Goal: Transaction & Acquisition: Purchase product/service

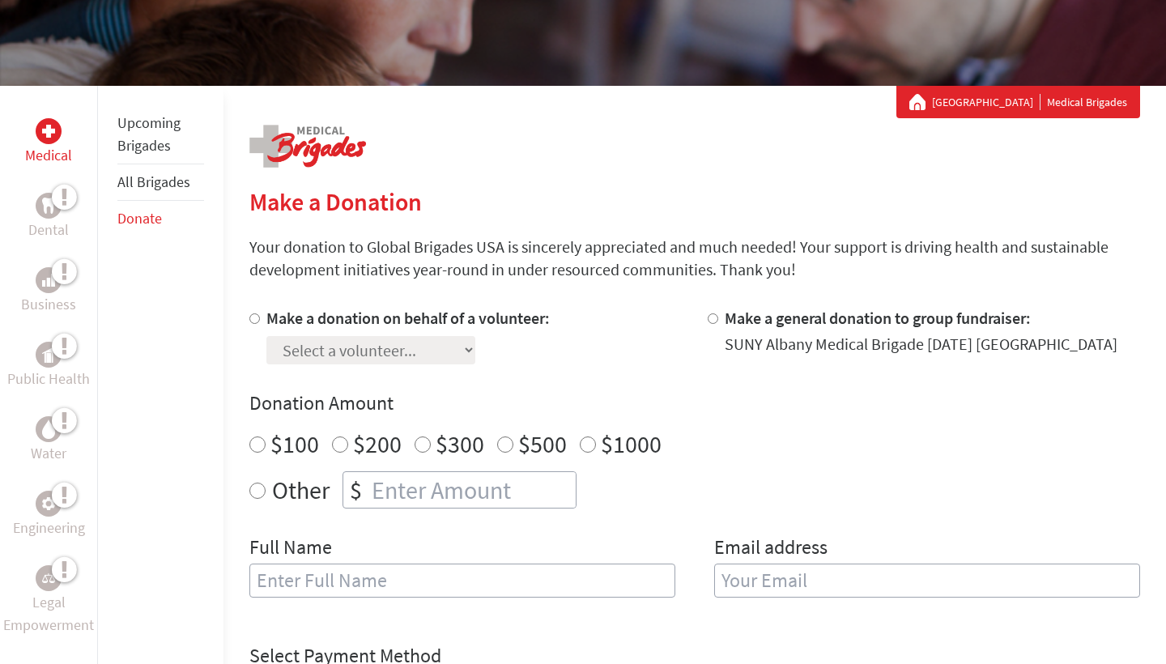
scroll to position [219, 0]
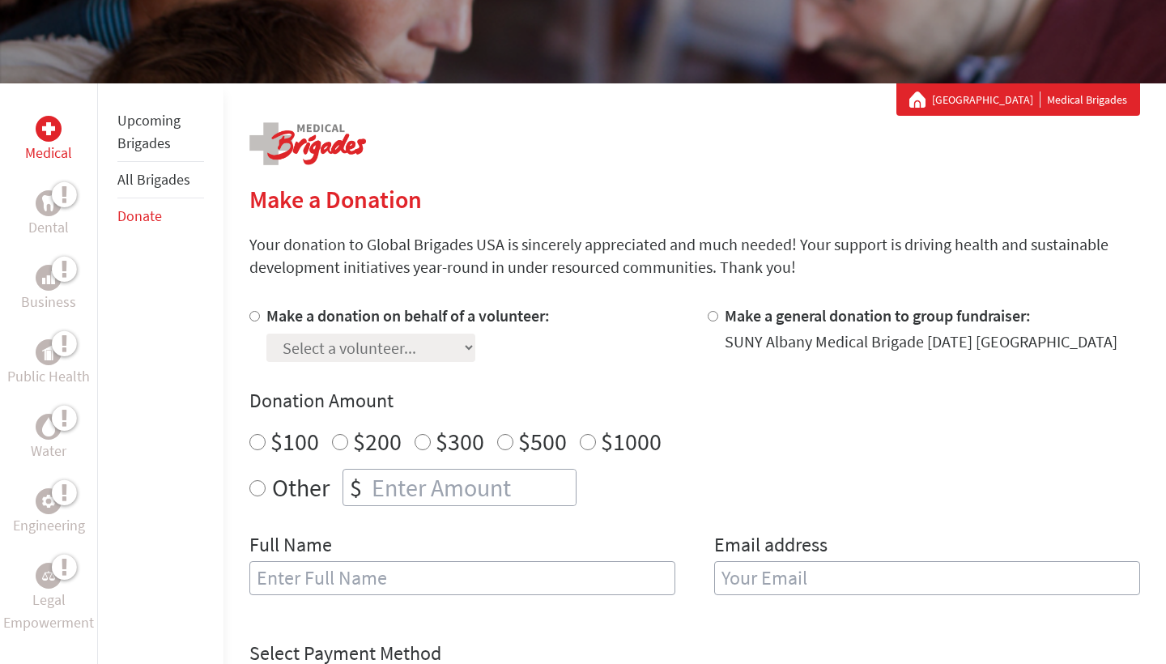
click at [397, 322] on label "Make a donation on behalf of a volunteer:" at bounding box center [407, 315] width 283 height 20
click at [260, 322] on input "Make a donation on behalf of a volunteer:" at bounding box center [254, 316] width 11 height 11
radio input "true"
select select "156363BA-80D8-11EF-BF8B-42010A8A0043"
click at [293, 443] on label "$100" at bounding box center [295, 441] width 49 height 31
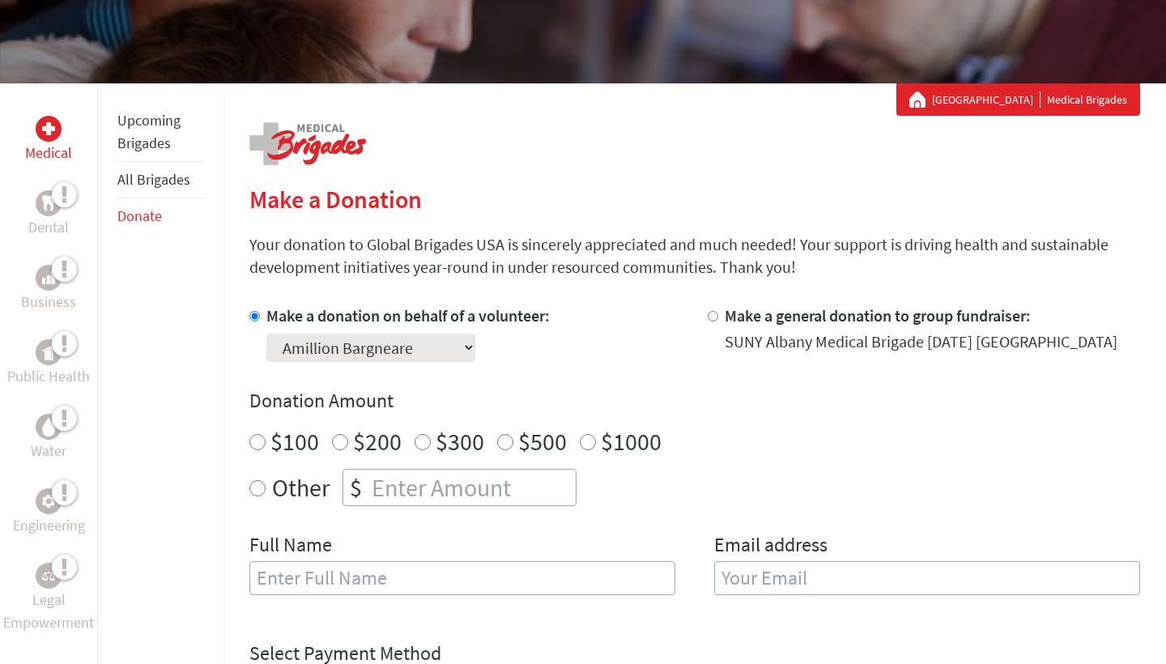
click at [266, 443] on input "$100" at bounding box center [257, 442] width 16 height 16
radio input "true"
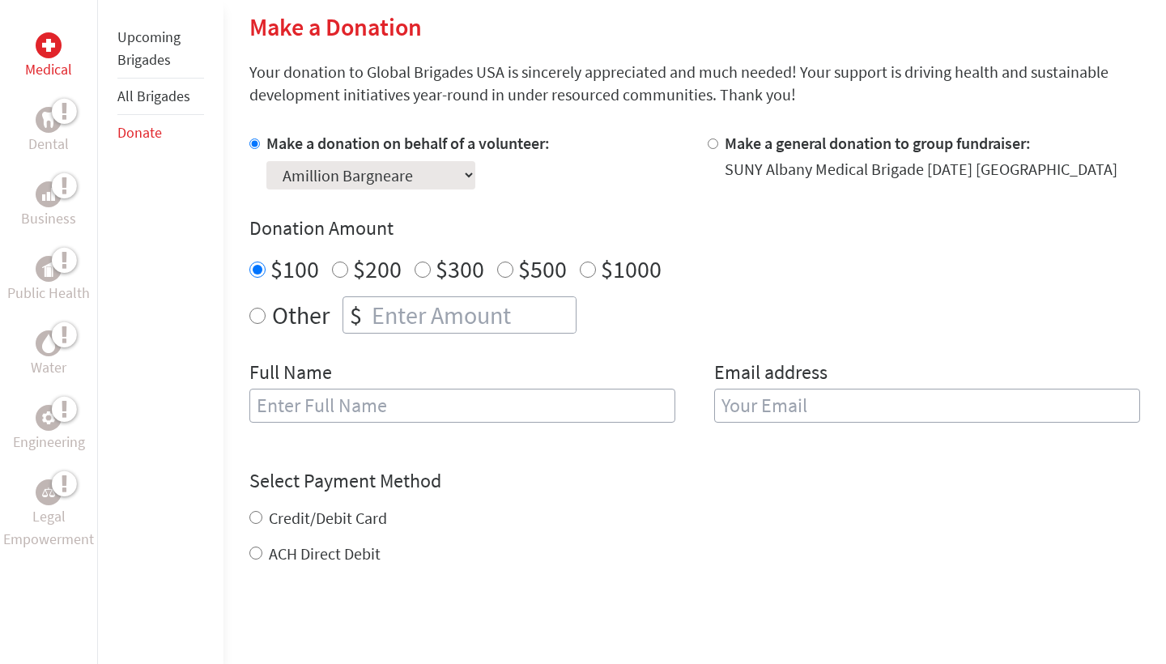
scroll to position [393, 0]
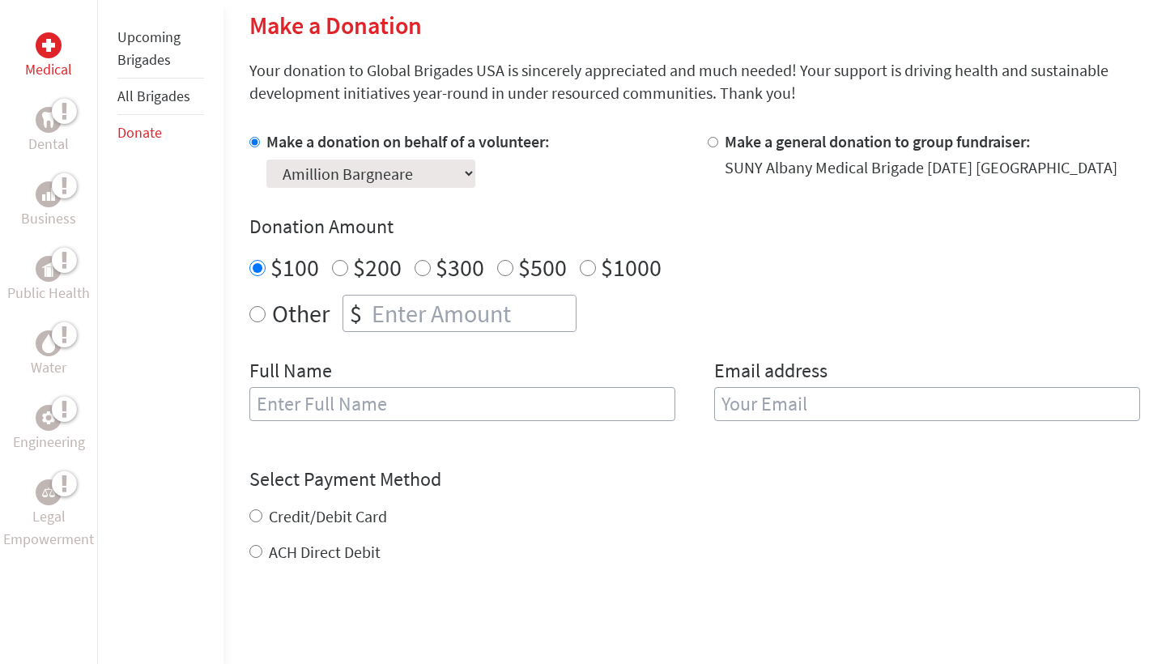
click at [371, 518] on label "Credit/Debit Card" at bounding box center [328, 516] width 118 height 20
click at [262, 518] on input "Credit/Debit Card" at bounding box center [255, 515] width 13 height 13
radio input "true"
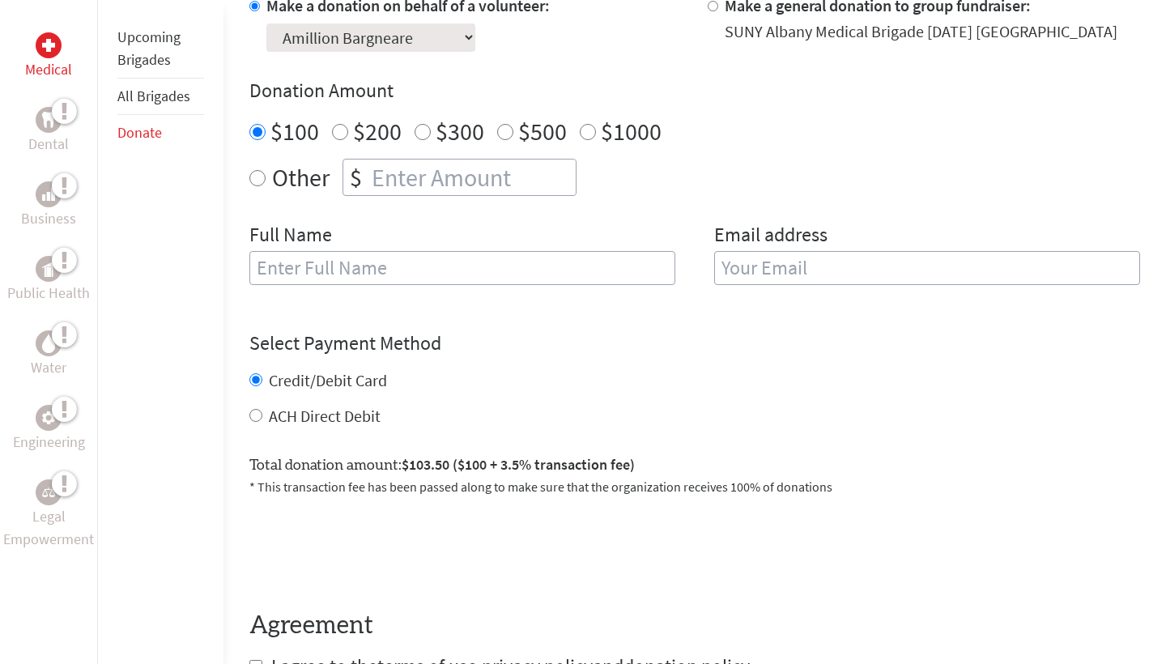
scroll to position [569, 0]
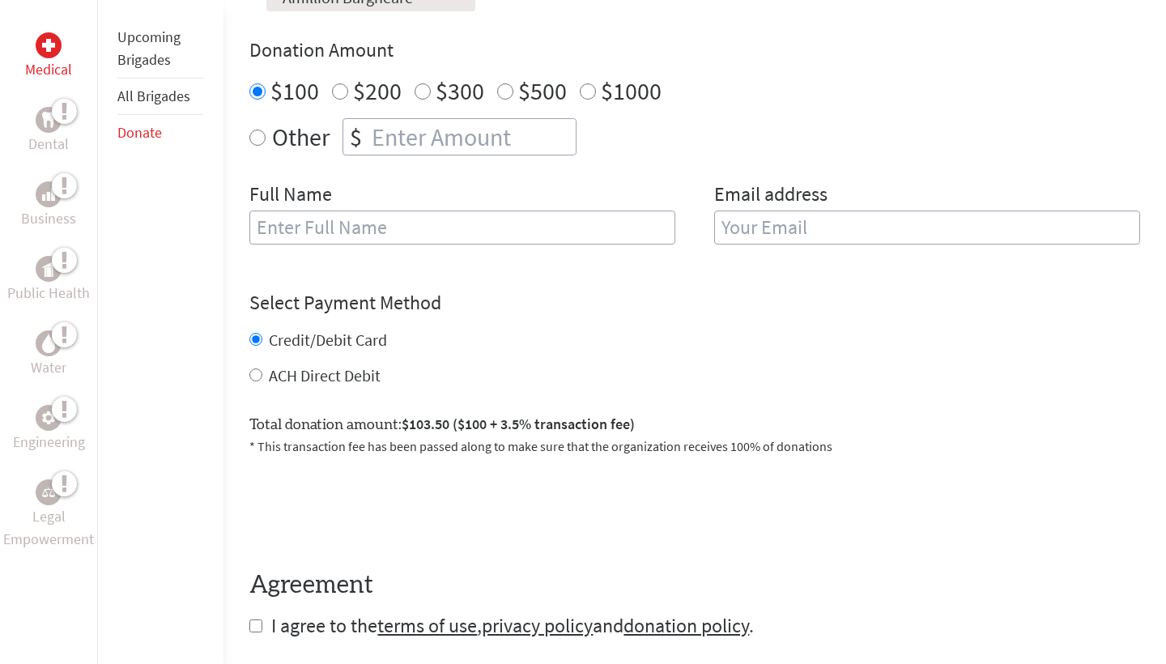
click at [346, 371] on label "ACH Direct Debit" at bounding box center [325, 375] width 112 height 20
click at [262, 371] on input "ACH Direct Debit" at bounding box center [255, 375] width 13 height 13
radio input "true"
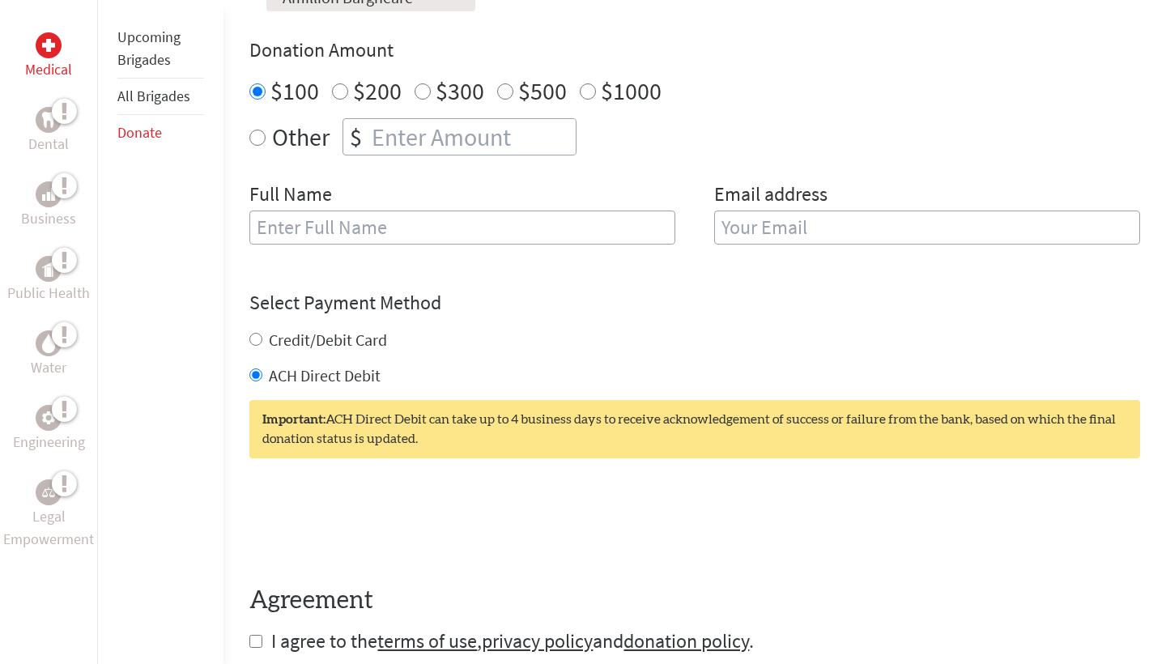
click at [339, 337] on label "Credit/Debit Card" at bounding box center [328, 340] width 118 height 20
click at [262, 337] on input "Credit/Debit Card" at bounding box center [255, 339] width 13 height 13
radio input "true"
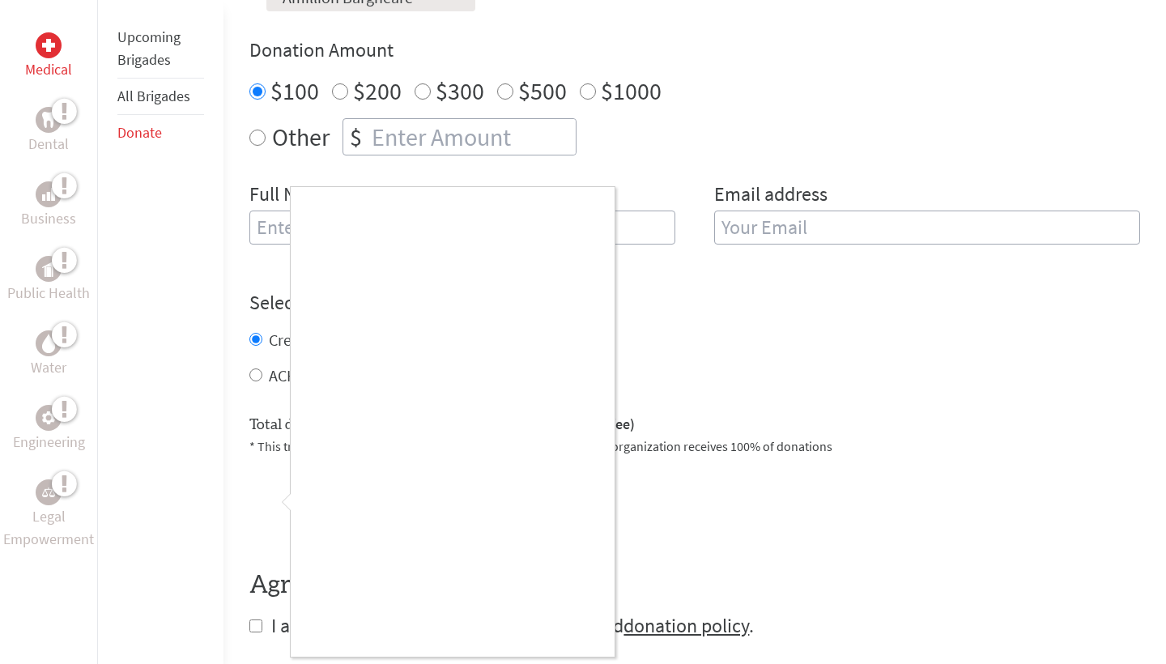
click at [715, 360] on div at bounding box center [583, 332] width 1166 height 664
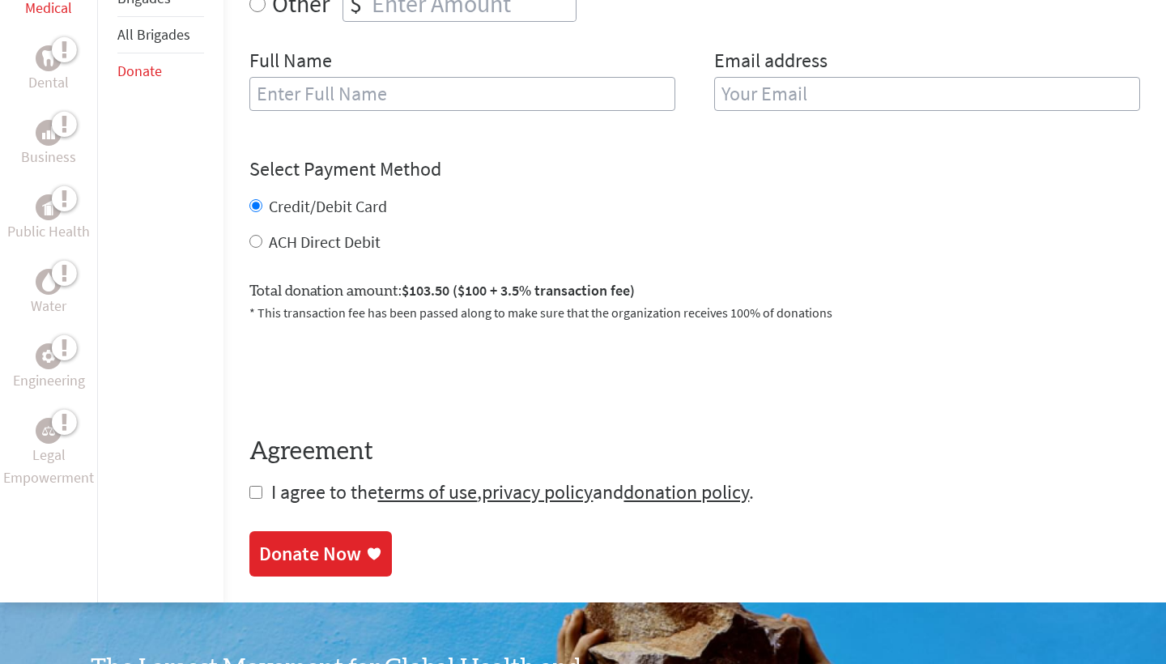
scroll to position [732, 0]
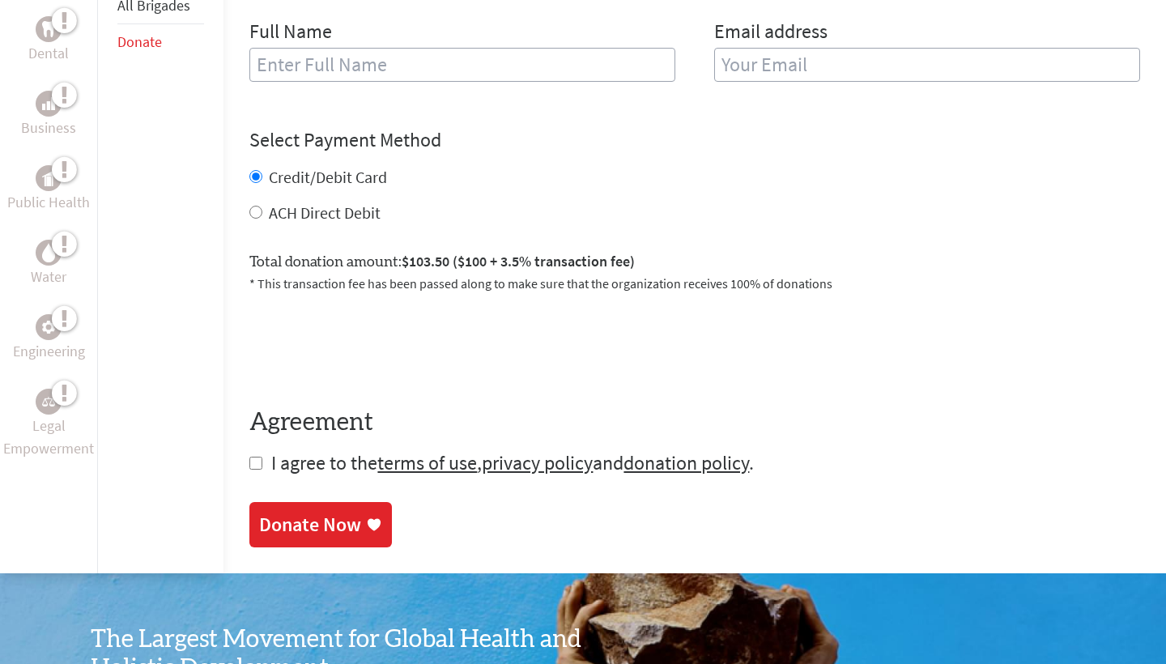
click at [255, 459] on input "checkbox" at bounding box center [255, 463] width 13 height 13
checkbox input "true"
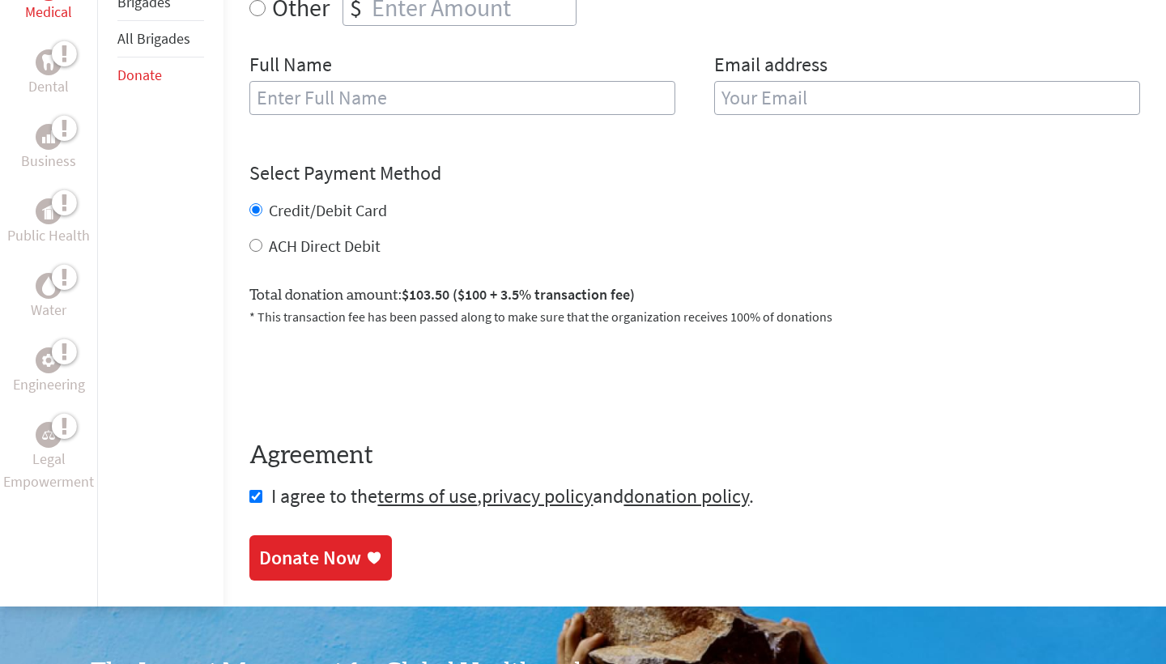
scroll to position [684, 0]
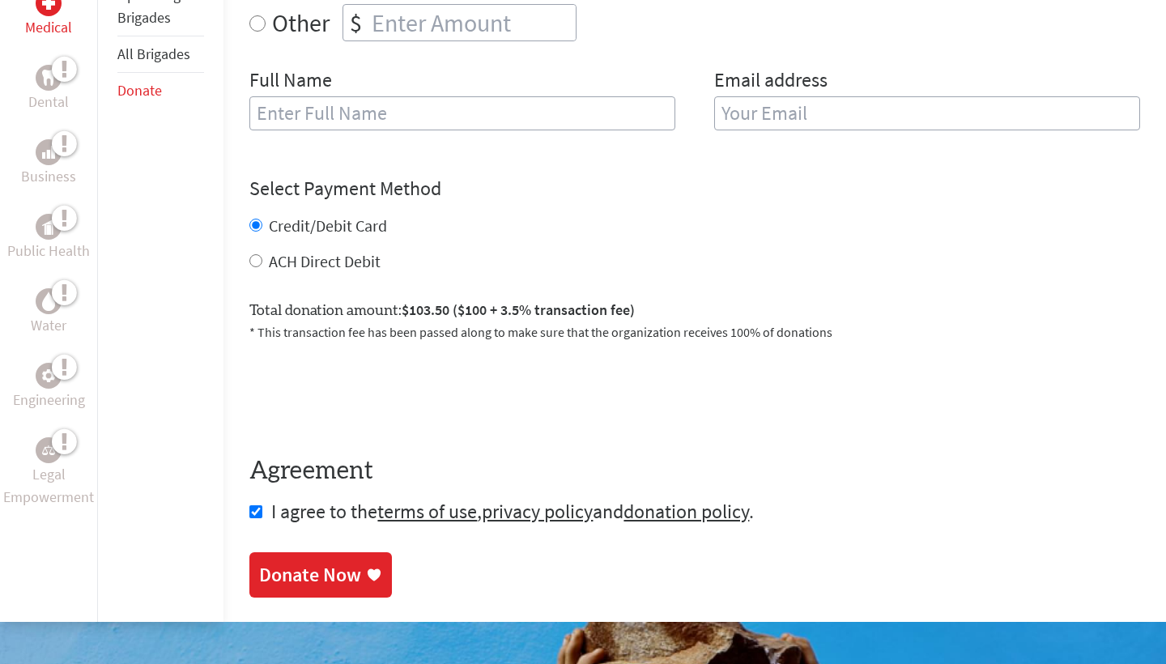
click at [360, 568] on div "Donate Now" at bounding box center [320, 575] width 123 height 26
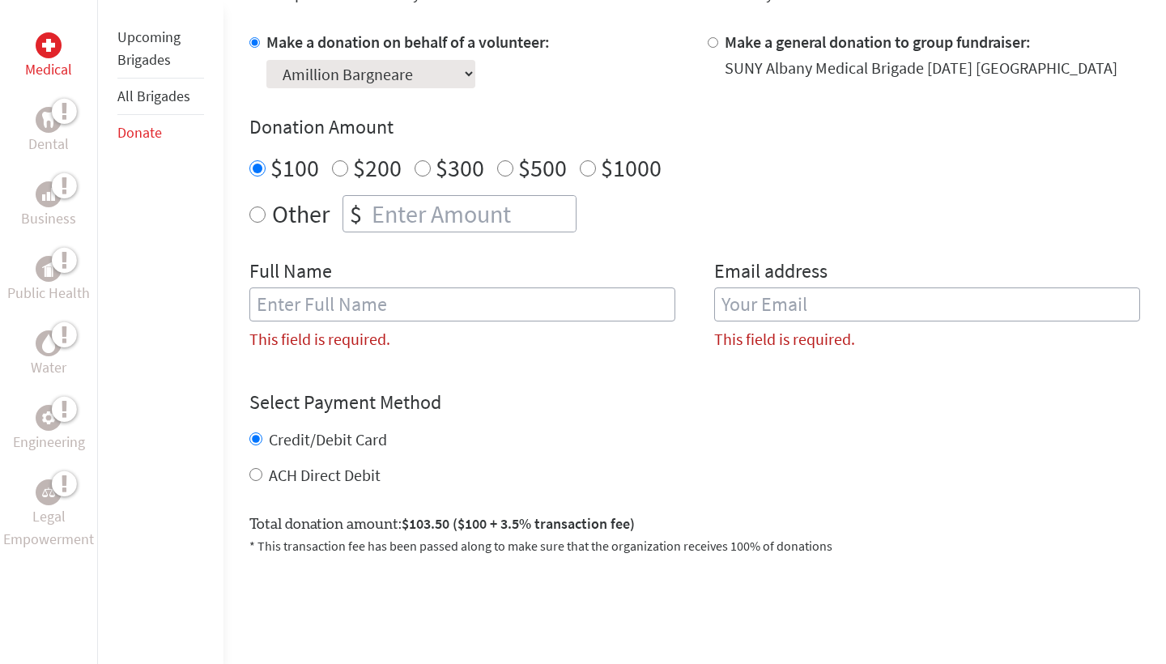
scroll to position [461, 0]
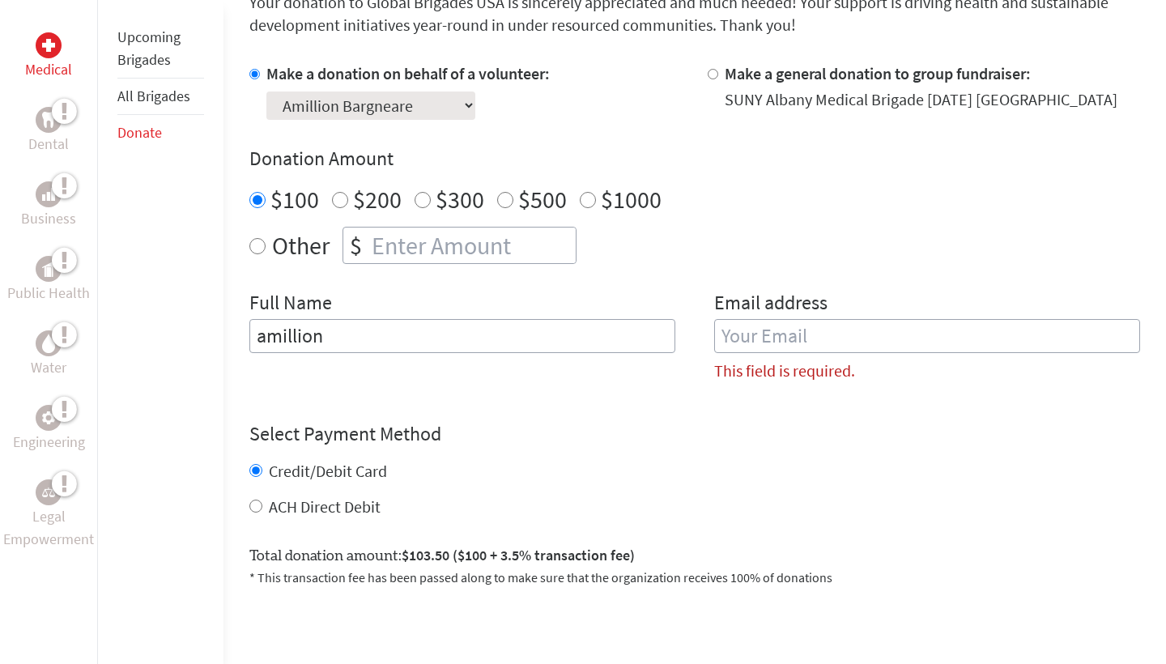
type input "amillion"
type input "[EMAIL_ADDRESS][DOMAIN_NAME]"
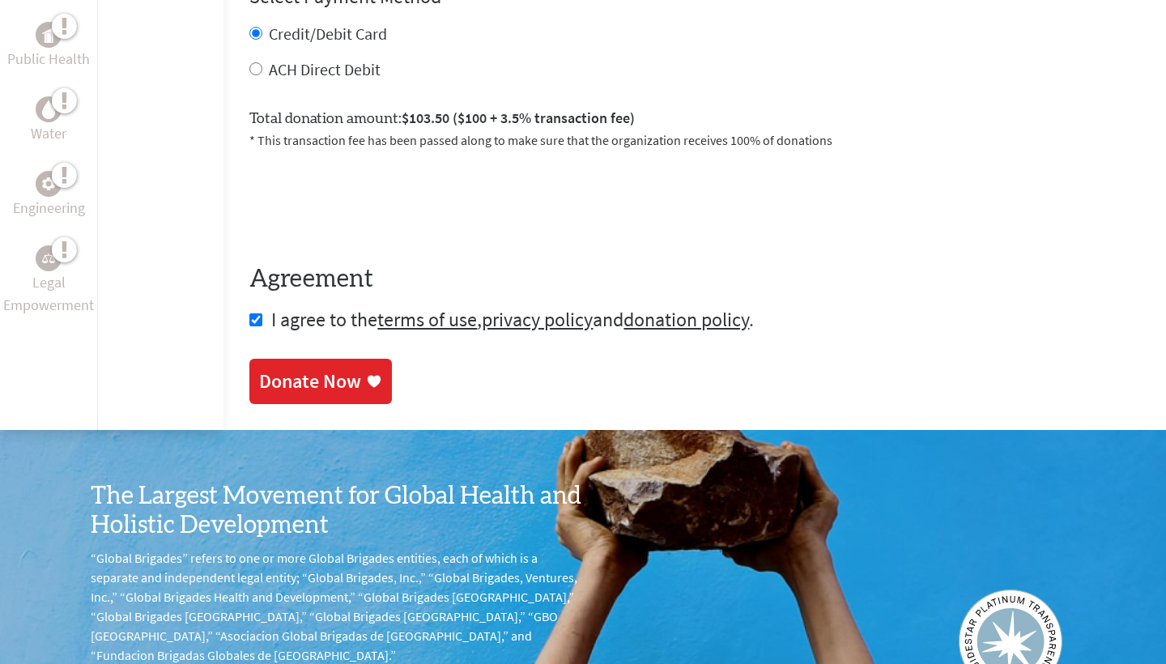
scroll to position [763, 0]
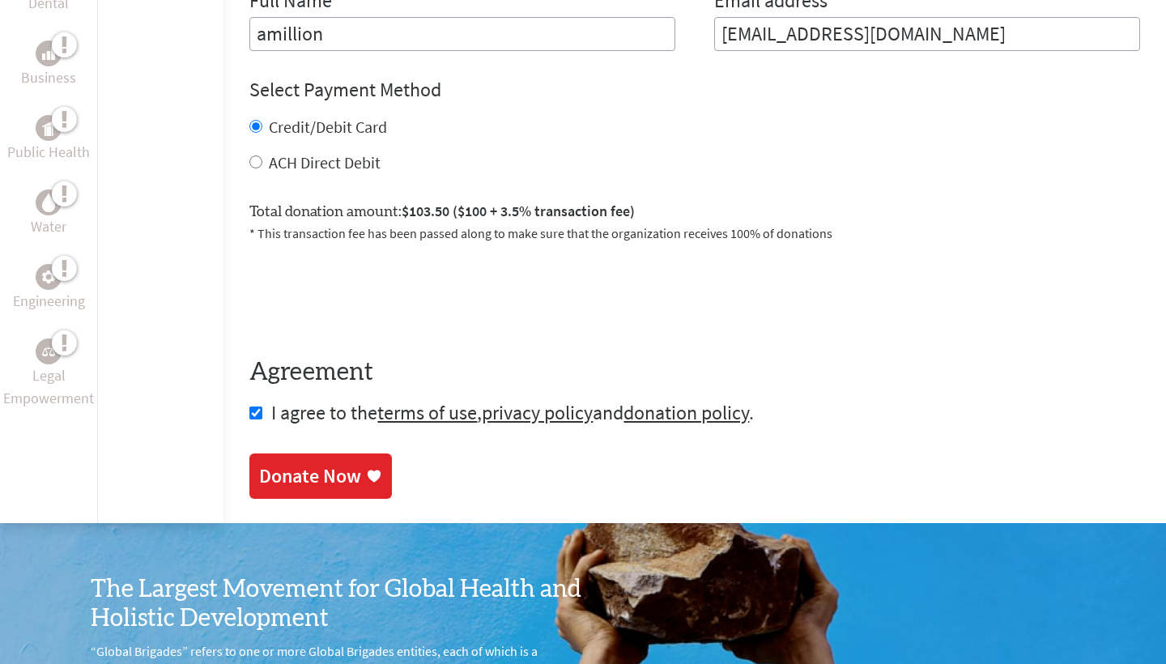
click at [339, 464] on div "Donate Now" at bounding box center [310, 476] width 102 height 26
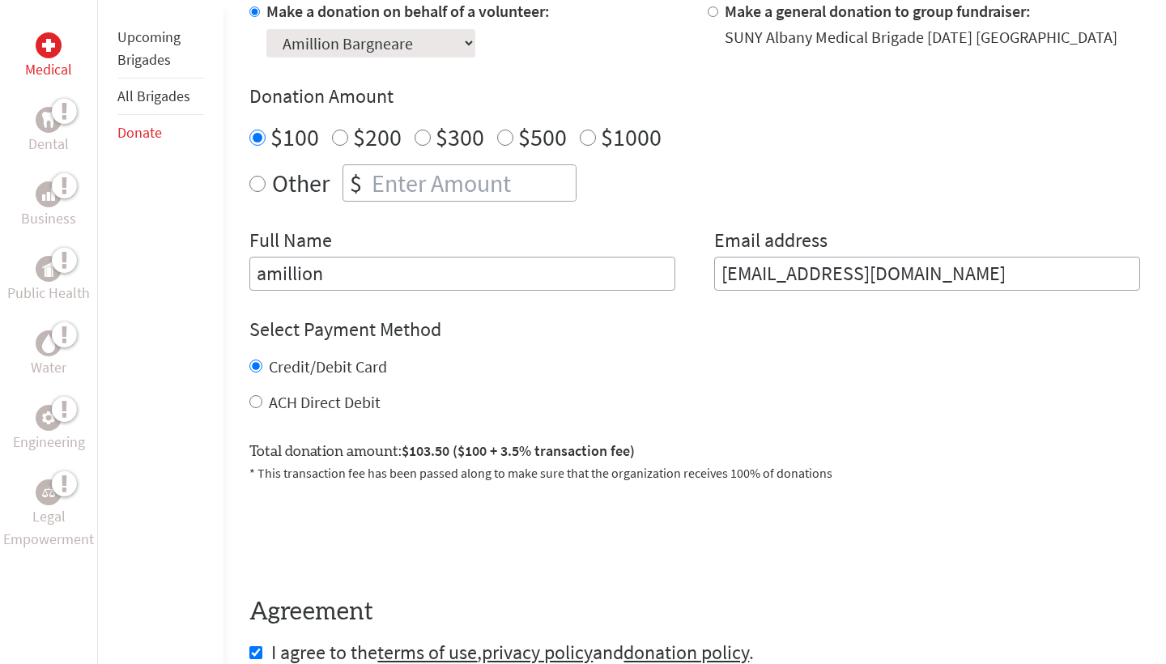
scroll to position [556, 0]
